Goal: Transaction & Acquisition: Purchase product/service

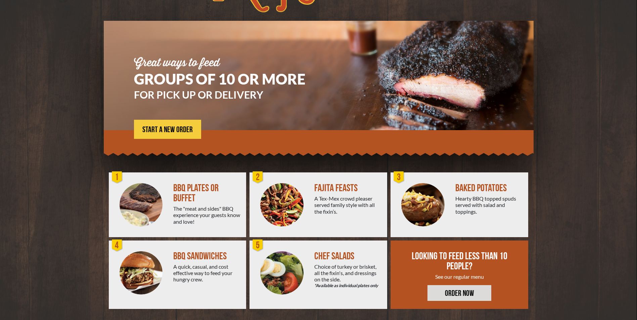
scroll to position [34, 0]
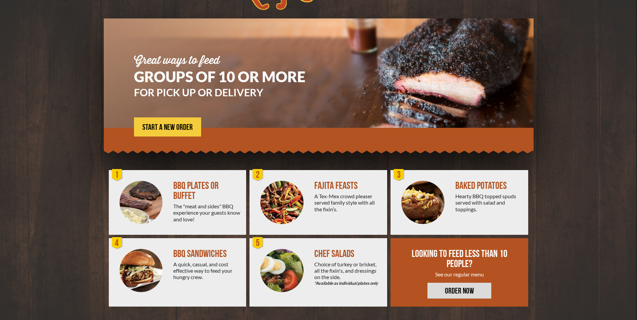
click at [335, 197] on div "A Tex-Mex crowd pleaser served family style with all the fixin’s." at bounding box center [348, 202] width 68 height 19
click at [278, 197] on img at bounding box center [281, 202] width 43 height 43
click at [343, 184] on div "FAJITA FEASTS" at bounding box center [348, 186] width 68 height 10
click at [166, 126] on span "START A NEW ORDER" at bounding box center [167, 128] width 50 height 8
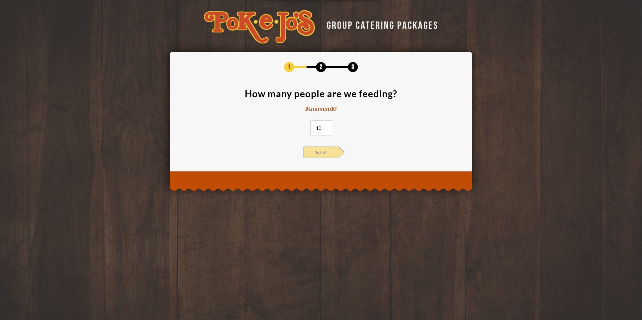
click at [320, 150] on span "Next" at bounding box center [321, 152] width 35 height 11
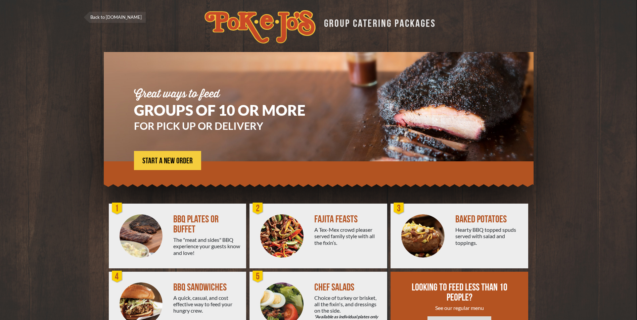
scroll to position [34, 0]
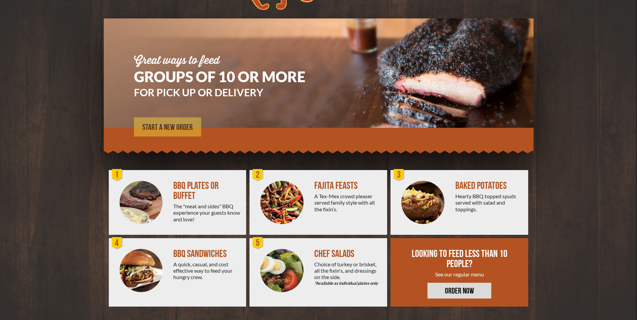
click at [161, 127] on span "START A NEW ORDER" at bounding box center [167, 128] width 50 height 8
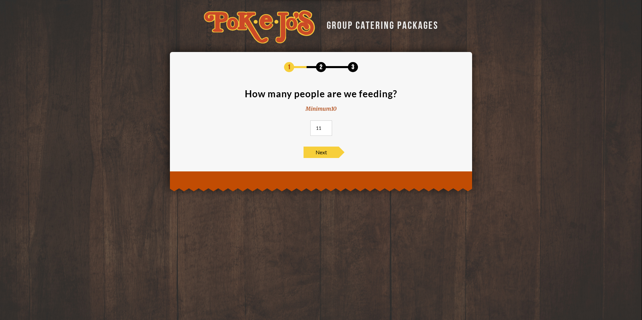
click at [326, 127] on input "11" at bounding box center [321, 128] width 22 height 15
click at [326, 127] on input "12" at bounding box center [321, 128] width 22 height 15
click at [326, 127] on input "13" at bounding box center [321, 128] width 22 height 15
type input "14"
click at [326, 127] on input "14" at bounding box center [321, 128] width 22 height 15
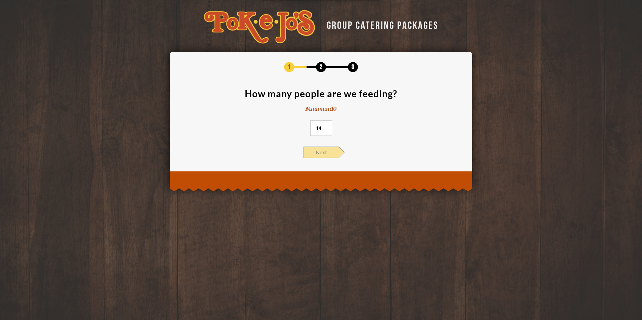
click at [324, 155] on span "Next" at bounding box center [321, 152] width 35 height 11
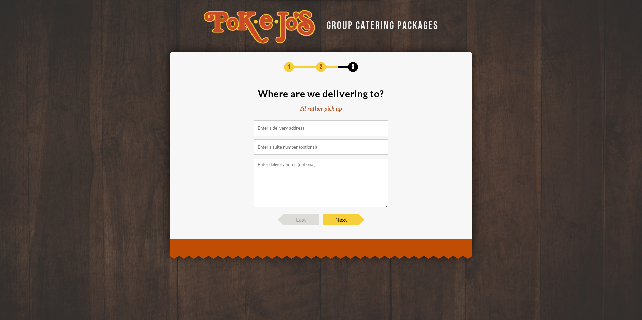
click at [318, 131] on input at bounding box center [321, 128] width 134 height 15
click at [317, 149] on input "text" at bounding box center [321, 146] width 134 height 15
click at [343, 176] on textarea at bounding box center [321, 183] width 134 height 49
click at [260, 130] on input at bounding box center [321, 128] width 134 height 15
click at [275, 130] on input at bounding box center [321, 128] width 134 height 15
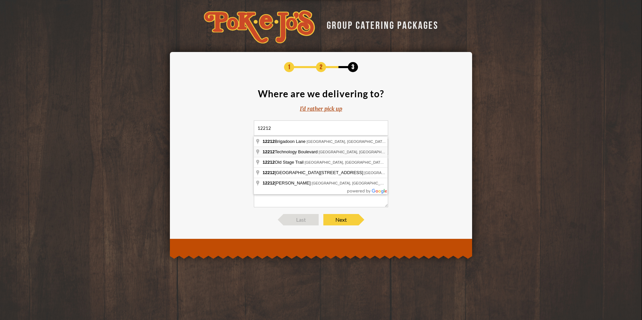
type input "12212 Technology Boulevard, Austin, TX, USA"
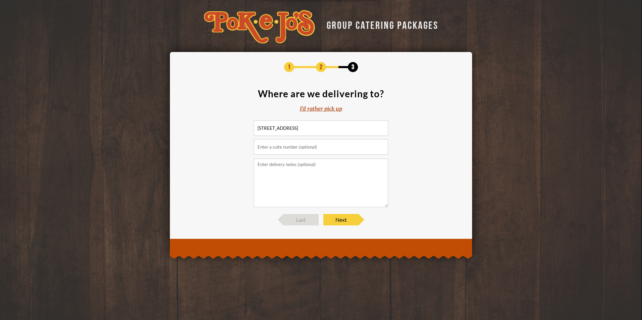
click at [286, 152] on input "text" at bounding box center [321, 146] width 134 height 15
type input "Bldg. D"
click at [298, 184] on textarea at bounding box center [321, 183] width 134 height 49
click at [272, 165] on textarea "Please deliver to BLDG. D, call (512)213-8743 when you arrive to be let in." at bounding box center [321, 183] width 134 height 49
click at [324, 166] on textarea "Please go to front desk in BLDG.A deliver to BLDG. D, call (512)213-8743 when y…" at bounding box center [321, 183] width 134 height 49
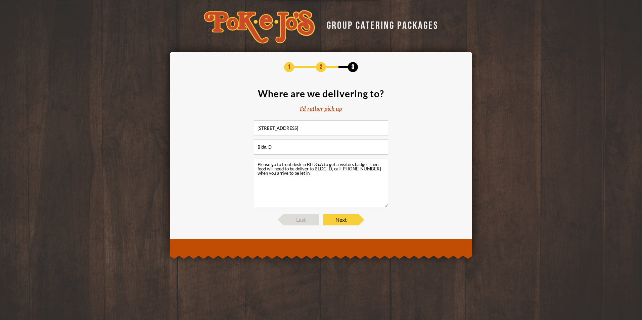
click at [309, 170] on textarea "Please go to front desk in BLDG.A to get a visitors badge. Then food will need …" at bounding box center [321, 183] width 134 height 49
click at [315, 177] on textarea "Please go to front desk in BLDG.A to get a visitors badge. Then food will need …" at bounding box center [321, 183] width 134 height 49
type textarea "Please go to front desk in BLDG.A to get a visitors badge. Then food will need …"
click at [332, 223] on span "Next" at bounding box center [340, 219] width 35 height 11
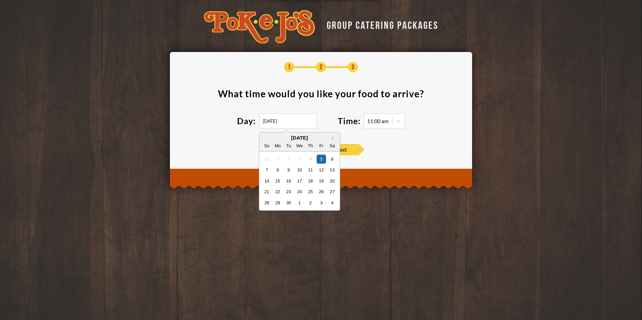
click at [301, 123] on input "09/05/2025" at bounding box center [287, 121] width 57 height 15
click at [298, 192] on div "24" at bounding box center [299, 191] width 9 height 9
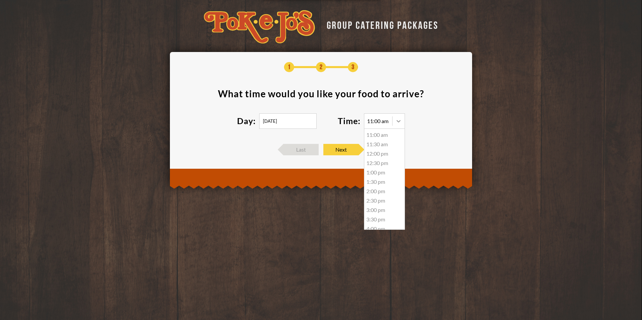
click at [395, 122] on div at bounding box center [399, 121] width 12 height 12
click at [379, 165] on div "12:30 pm" at bounding box center [384, 163] width 40 height 9
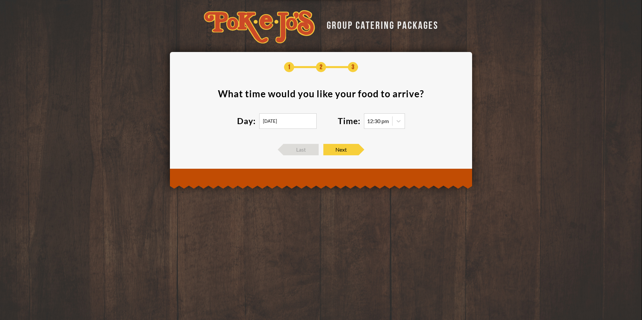
click at [250, 130] on section "What time would you like your food to arrive ? Day: 09/24/2025 Time: 12:30 pm" at bounding box center [321, 113] width 282 height 48
click at [363, 121] on div "Time: 12:30 pm" at bounding box center [371, 121] width 67 height 15
click at [373, 122] on div "12:30 pm" at bounding box center [378, 121] width 22 height 5
click at [390, 123] on div "12:30 pm" at bounding box center [378, 121] width 28 height 7
click at [400, 122] on icon at bounding box center [398, 121] width 7 height 7
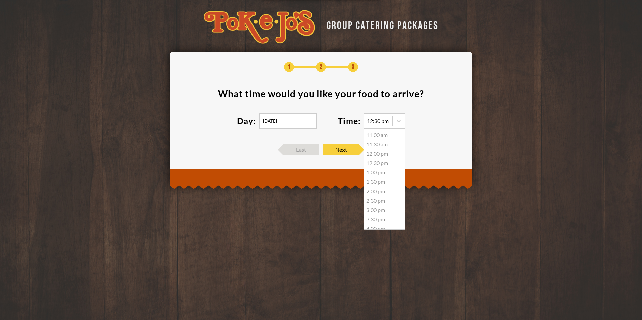
scroll to position [62, 0]
click at [373, 119] on div "12:30 pm" at bounding box center [378, 121] width 22 height 5
click at [371, 123] on div "12:30 pm" at bounding box center [378, 121] width 22 height 5
click at [335, 126] on div "Day: 09/24/2025" at bounding box center [287, 121] width 101 height 15
click at [371, 121] on div "12:30 pm" at bounding box center [378, 121] width 22 height 5
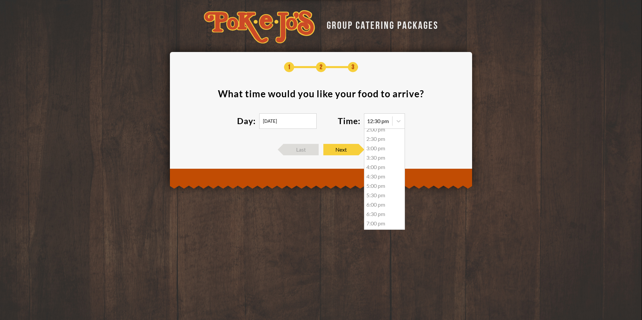
click at [312, 139] on div "1 2 3 What time would you like your food to arrive ? Day: 09/24/2025 Time: 12:3…" at bounding box center [321, 108] width 282 height 93
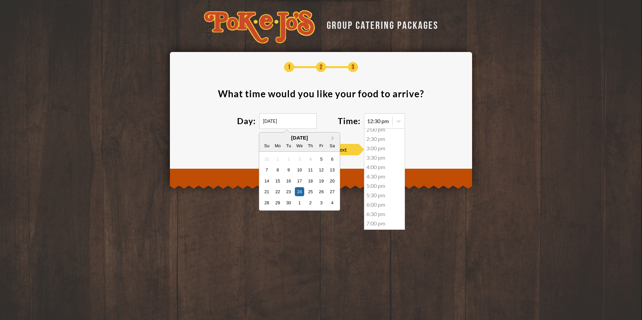
click at [289, 125] on input "09/24/2025" at bounding box center [287, 121] width 57 height 15
click at [290, 193] on div "23" at bounding box center [288, 191] width 9 height 9
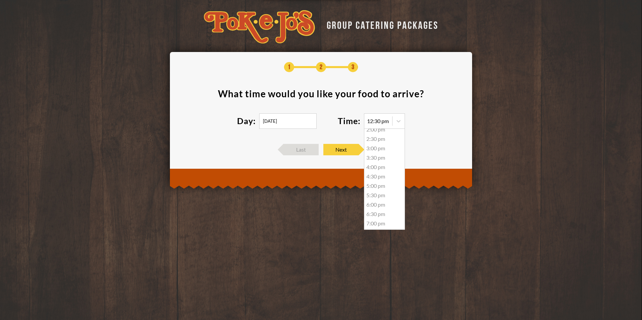
click at [289, 120] on input "09/23/2025" at bounding box center [287, 121] width 57 height 15
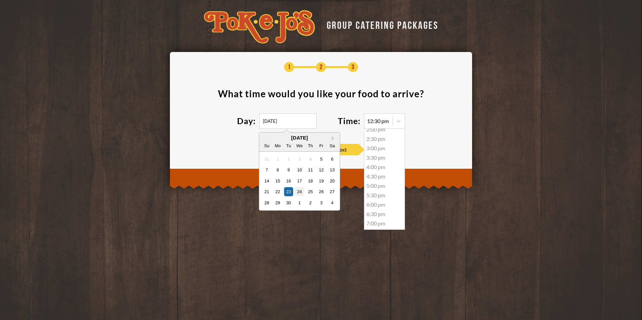
click at [301, 192] on div "24" at bounding box center [299, 191] width 9 height 9
type input "09/24/2025"
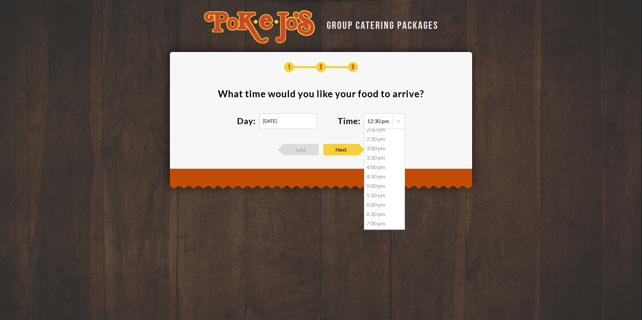
click at [335, 125] on div "Day: 09/24/2025" at bounding box center [287, 121] width 101 height 15
click at [375, 115] on div "12:30 pm" at bounding box center [384, 121] width 41 height 15
click at [379, 120] on div "12:30 pm" at bounding box center [378, 121] width 22 height 5
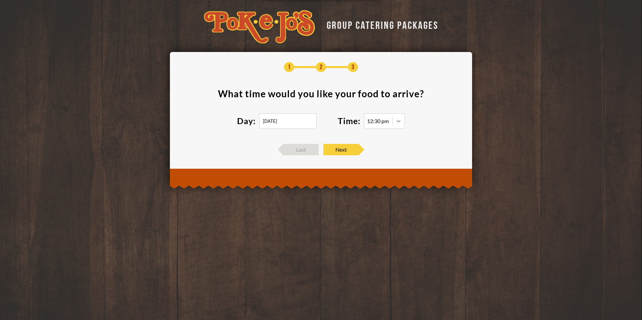
click at [399, 121] on icon at bounding box center [398, 121] width 7 height 7
click at [375, 122] on div "12:30 pm" at bounding box center [378, 121] width 22 height 5
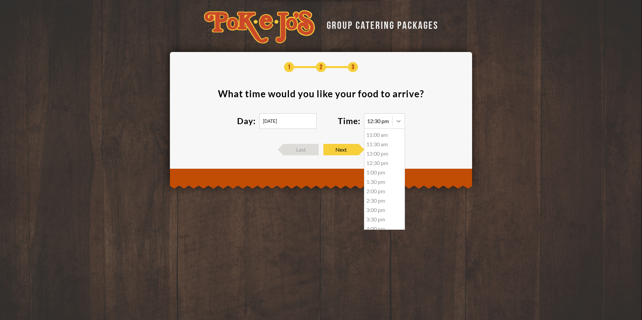
click at [400, 123] on icon at bounding box center [398, 121] width 7 height 7
click at [371, 172] on div "1:00 pm" at bounding box center [384, 172] width 40 height 9
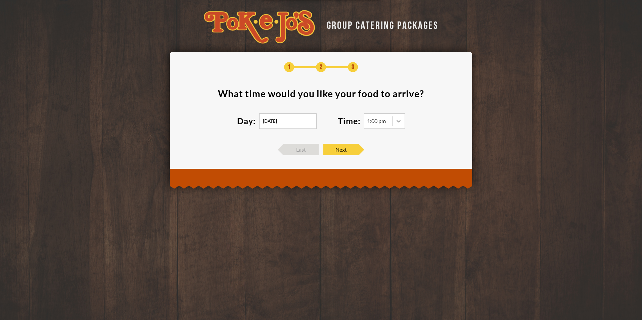
click at [396, 124] on icon at bounding box center [398, 121] width 7 height 7
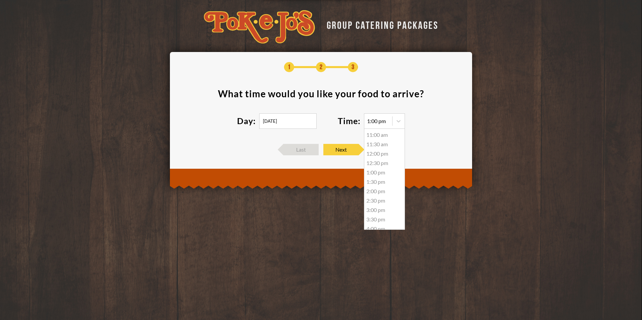
click at [383, 154] on div "12:00 pm" at bounding box center [384, 153] width 40 height 9
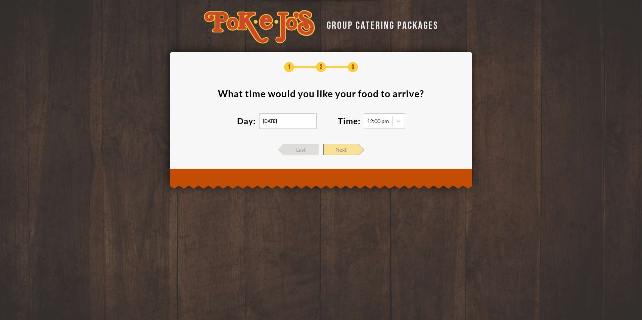
click at [331, 152] on span "Next" at bounding box center [340, 149] width 35 height 11
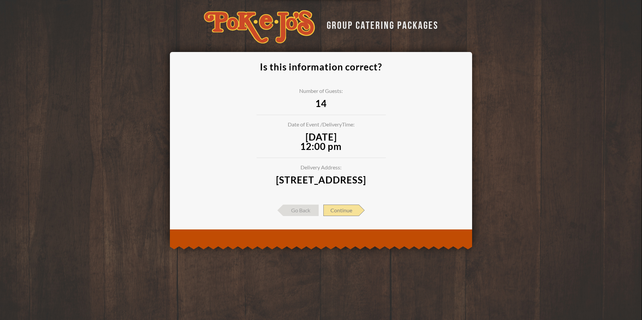
click at [344, 216] on span "Continue" at bounding box center [341, 210] width 36 height 11
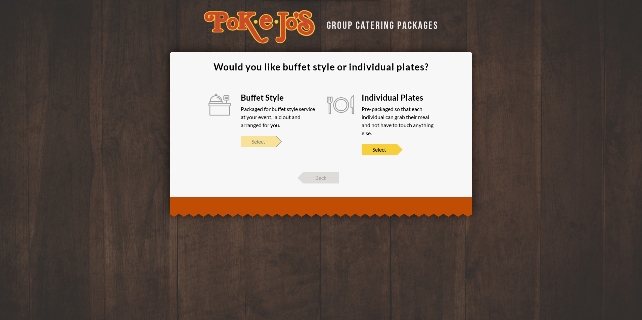
click at [261, 147] on span "Select" at bounding box center [258, 141] width 35 height 11
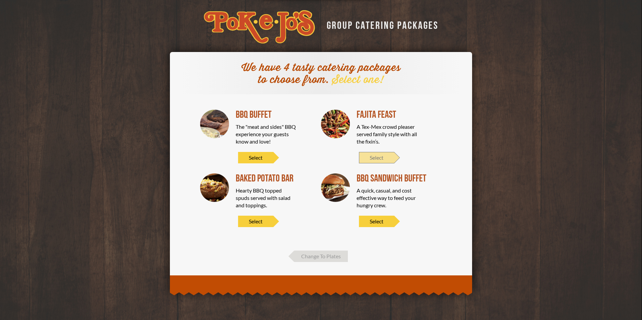
click at [373, 158] on span "Select" at bounding box center [376, 157] width 35 height 11
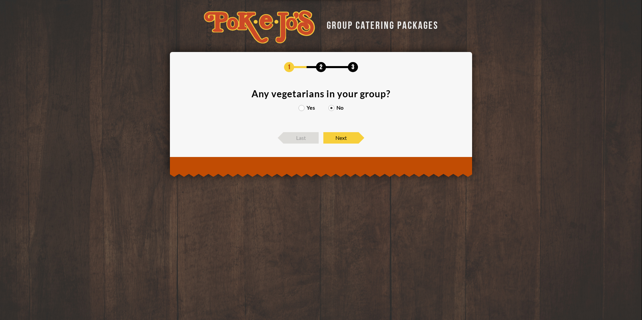
click at [304, 111] on div "Yes No" at bounding box center [321, 111] width 282 height 12
click at [304, 110] on label "Yes" at bounding box center [307, 107] width 16 height 5
click at [0, 0] on input "Yes" at bounding box center [0, 0] width 0 height 0
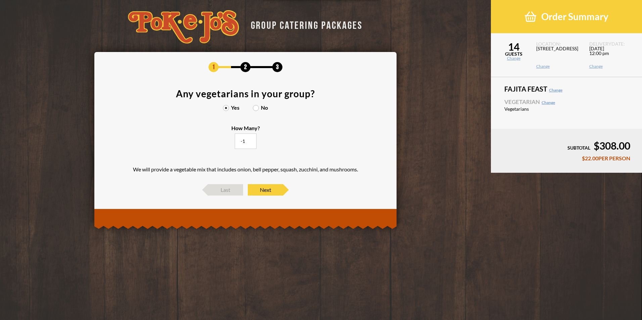
click at [253, 143] on input "-1" at bounding box center [246, 141] width 22 height 15
click at [251, 142] on input "-2" at bounding box center [246, 141] width 22 height 15
click at [250, 140] on input "-1" at bounding box center [246, 141] width 22 height 15
click at [250, 140] on input "0" at bounding box center [246, 141] width 22 height 15
type input "1"
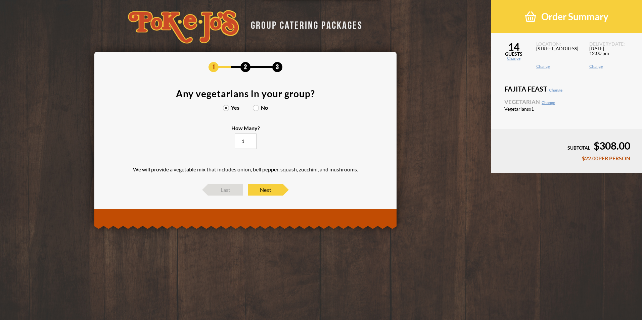
click at [250, 139] on input "1" at bounding box center [246, 141] width 22 height 15
click at [276, 139] on section "Any vegetarians in your group? Yes No How Many? 1 We will provide a vegetable m…" at bounding box center [245, 133] width 282 height 89
click at [259, 192] on span "Next" at bounding box center [265, 189] width 35 height 11
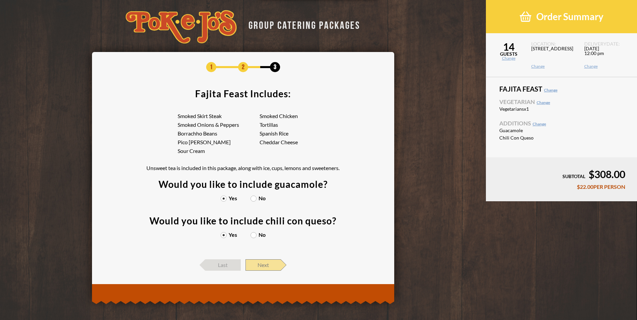
click at [271, 268] on span "Next" at bounding box center [263, 265] width 35 height 11
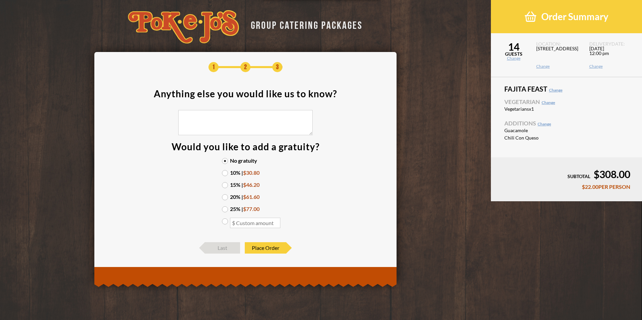
click at [228, 173] on label "10% | $30.80" at bounding box center [245, 172] width 47 height 5
click at [0, 0] on input "10% | $30.80" at bounding box center [0, 0] width 0 height 0
click at [272, 250] on span "Place Order" at bounding box center [265, 248] width 41 height 11
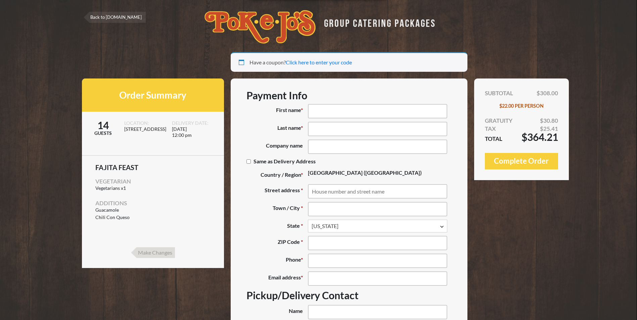
select select "[GEOGRAPHIC_DATA]"
click at [312, 109] on input "First name *" at bounding box center [377, 111] width 139 height 14
type input "[PERSON_NAME]"
type input "luminex"
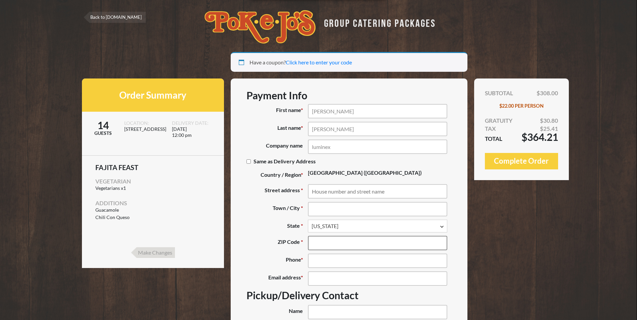
type input "78640"
type input "(151) 221-3874"
type input "[EMAIL_ADDRESS][DOMAIN_NAME]"
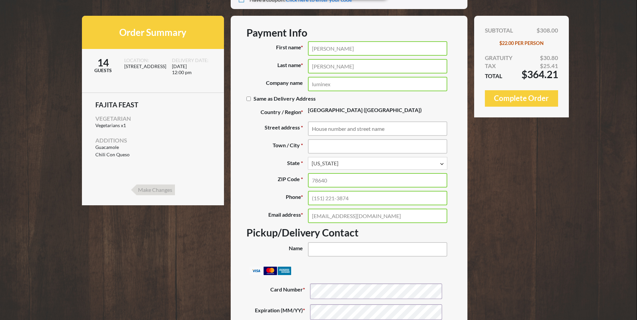
scroll to position [63, 0]
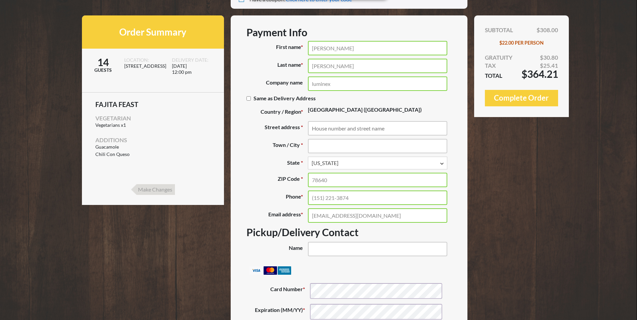
click at [249, 99] on input "Same as Delivery Address (optional)" at bounding box center [249, 98] width 4 height 4
checkbox input "true"
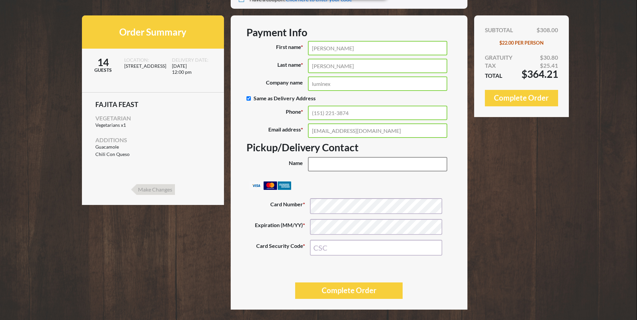
click at [317, 168] on input "Name (optional)" at bounding box center [377, 164] width 139 height 14
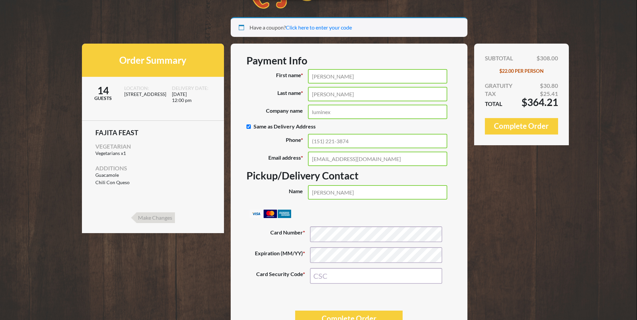
scroll to position [35, 0]
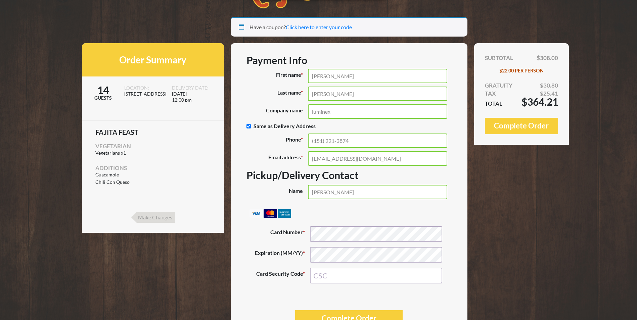
drag, startPoint x: 350, startPoint y: 198, endPoint x: 285, endPoint y: 198, distance: 65.5
click at [285, 198] on p "Name (optional) [PERSON_NAME]" at bounding box center [349, 192] width 205 height 14
type input "J"
type input "[PERSON_NAME]"
click at [321, 80] on input "[PERSON_NAME]" at bounding box center [377, 76] width 139 height 14
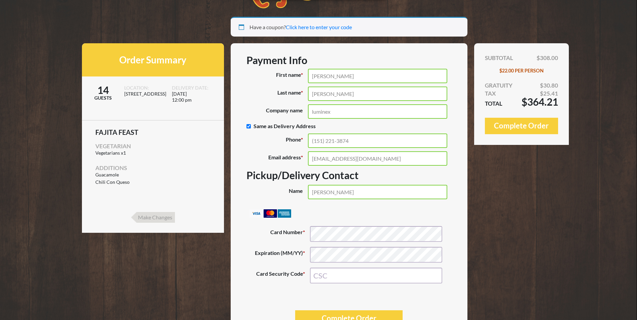
click at [321, 80] on input "[PERSON_NAME]" at bounding box center [377, 76] width 139 height 14
type input "[PERSON_NAME]"
click at [318, 90] on input "[PERSON_NAME]" at bounding box center [377, 94] width 139 height 14
type input "O"
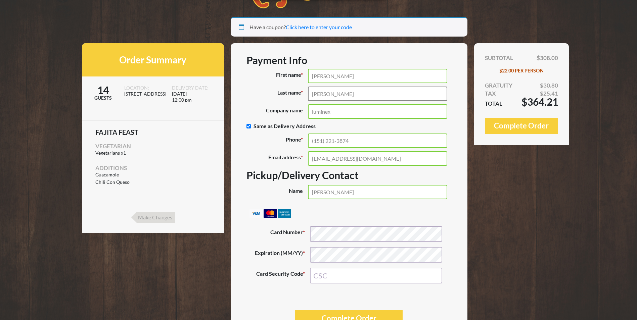
type input "[PERSON_NAME]"
click at [315, 141] on input "(151) 221-3874" at bounding box center [377, 141] width 139 height 14
click at [317, 141] on input "(151) 221-3874" at bounding box center [377, 141] width 139 height 14
click at [352, 143] on input "(512) 213-874" at bounding box center [377, 141] width 139 height 14
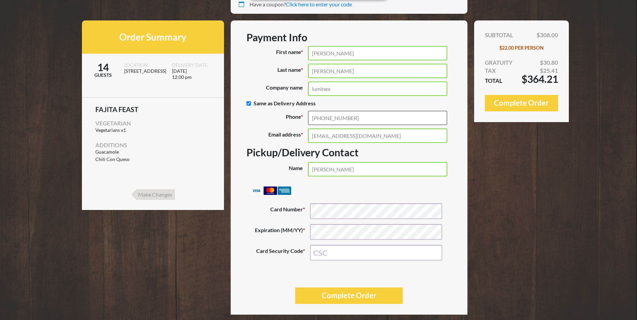
scroll to position [70, 0]
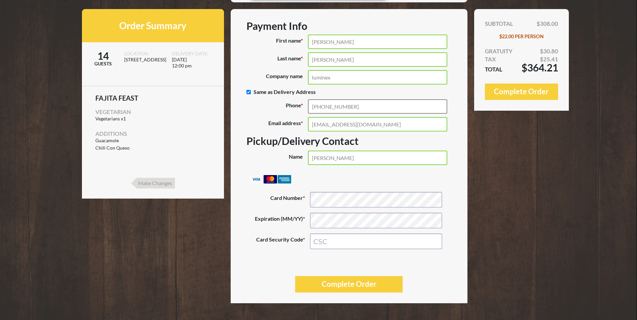
type input "[PHONE_NUMBER]"
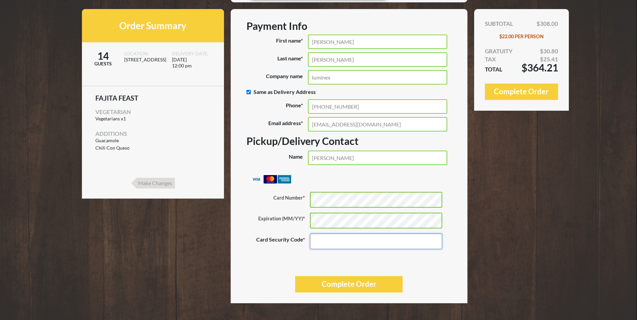
click at [391, 247] on input "Card Security Code *" at bounding box center [376, 242] width 132 height 16
type input "170"
click at [424, 267] on ul "Pay securely using your credit card. Payment Info Card Number * Expiration (MM/…" at bounding box center [349, 219] width 215 height 101
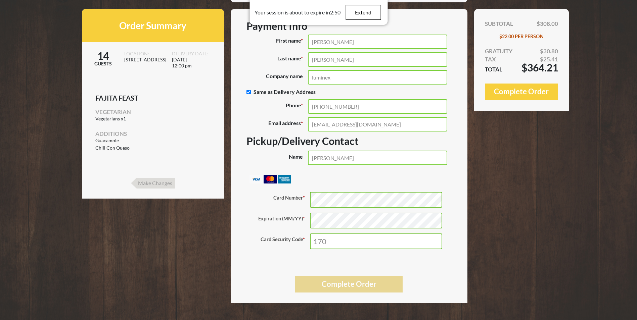
click at [304, 287] on button "Complete Order" at bounding box center [349, 284] width 108 height 16
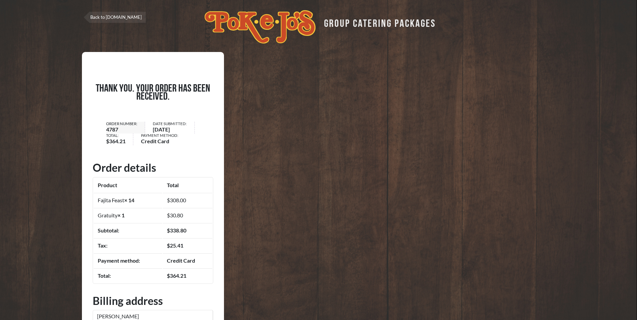
click at [438, 128] on div "Thank you. Your order has been received. Order number: 4787 Date Submitted: [DA…" at bounding box center [319, 223] width 474 height 342
